Goal: Find specific page/section: Find specific page/section

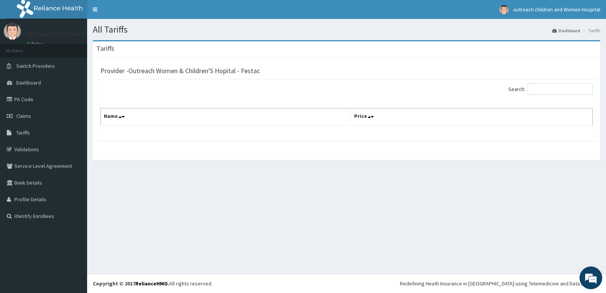
click at [467, 134] on div "Search: Name Price" at bounding box center [347, 110] width 500 height 61
click at [42, 136] on link "Tariffs" at bounding box center [43, 132] width 87 height 17
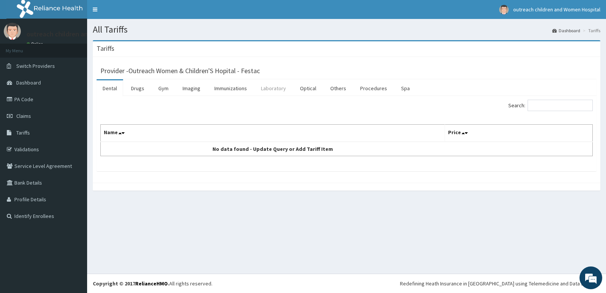
click at [282, 85] on link "Laboratory" at bounding box center [273, 88] width 37 height 16
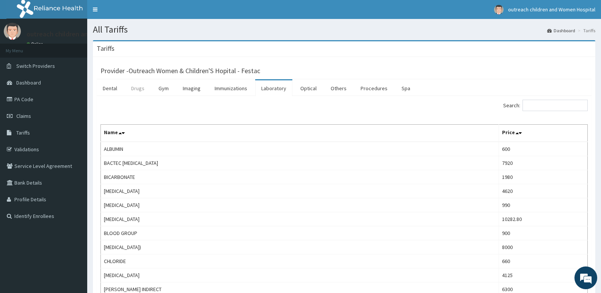
click at [135, 86] on link "Drugs" at bounding box center [137, 88] width 25 height 16
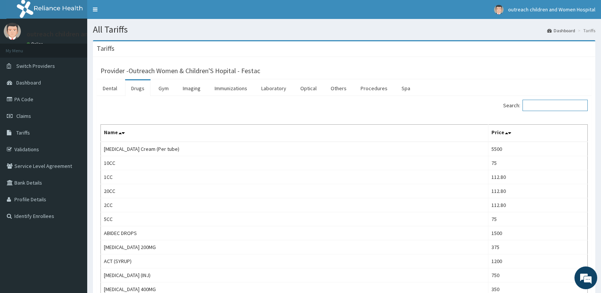
click at [545, 105] on input "Search:" at bounding box center [554, 105] width 65 height 11
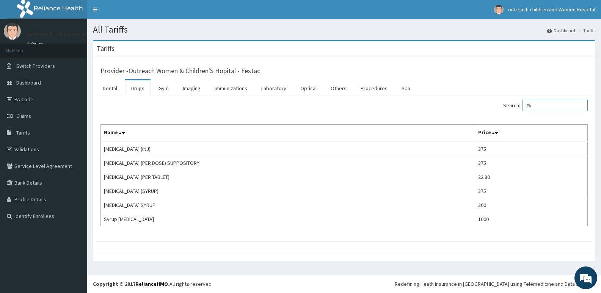
type input "P"
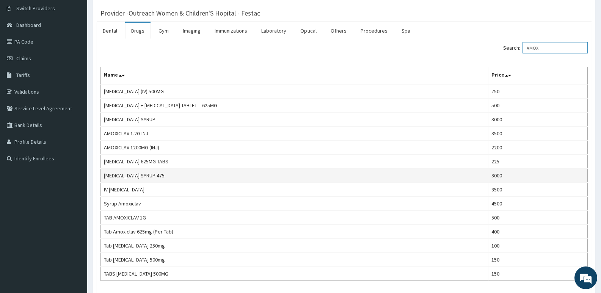
scroll to position [76, 0]
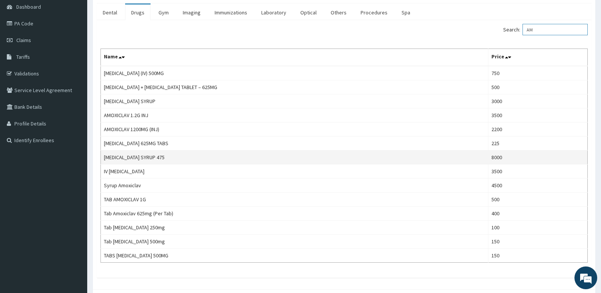
type input "A"
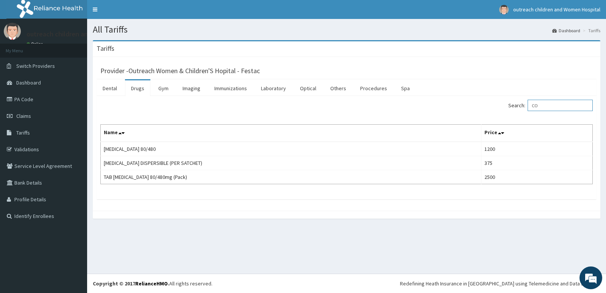
type input "C"
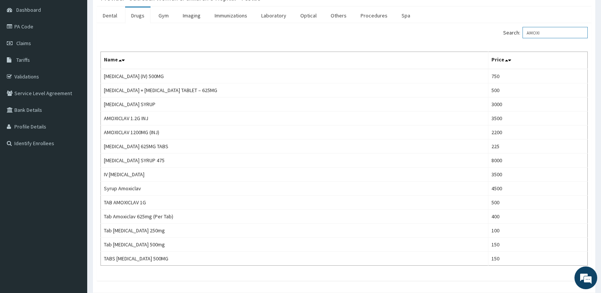
scroll to position [76, 0]
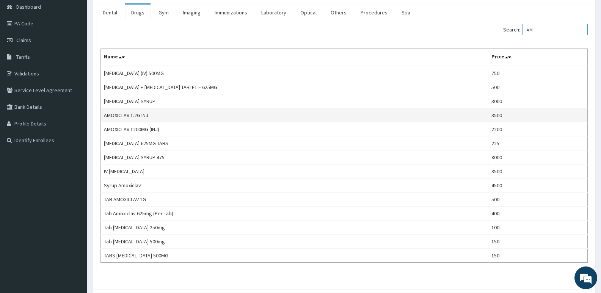
type input "A"
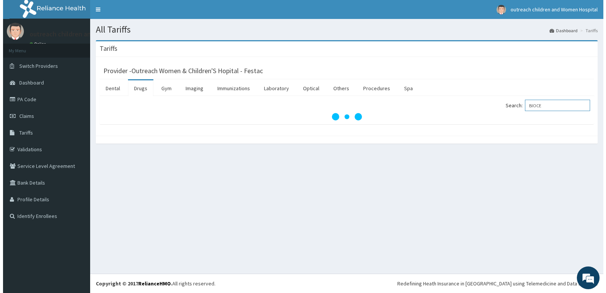
scroll to position [0, 0]
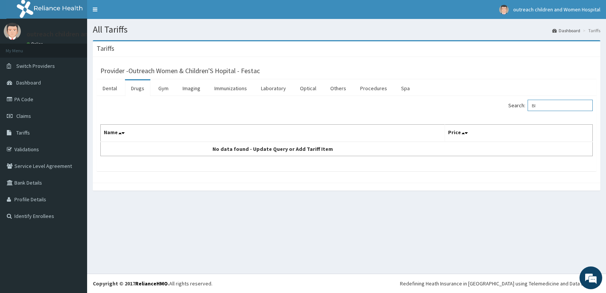
type input "B"
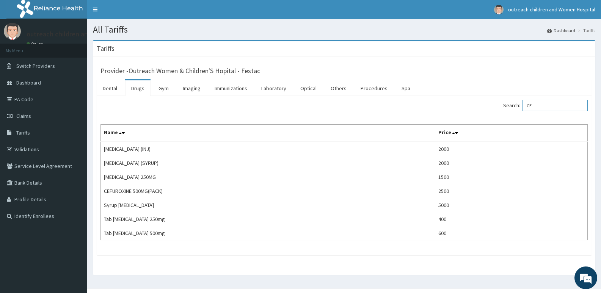
type input "C"
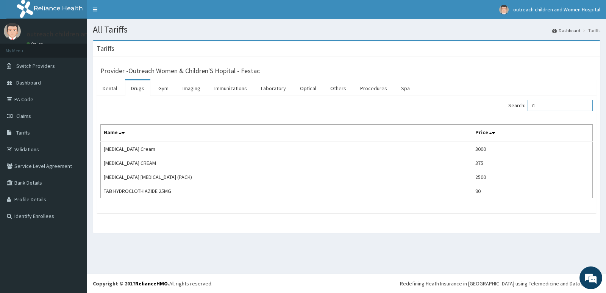
type input "C"
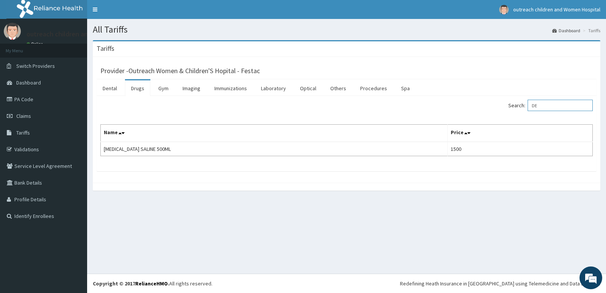
type input "D"
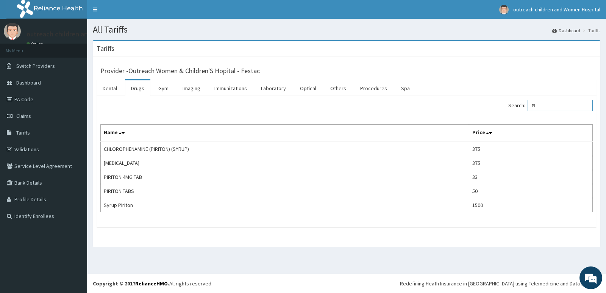
type input "P"
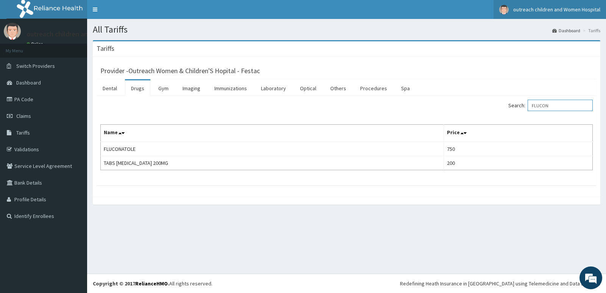
type input "FLUCON"
